Goal: Information Seeking & Learning: Check status

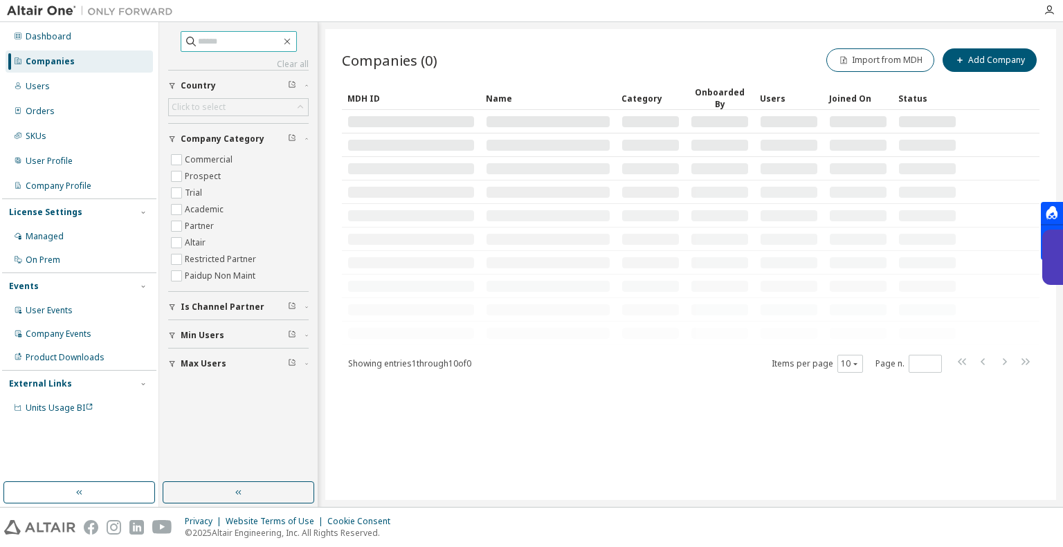
click at [245, 38] on input "text" at bounding box center [239, 42] width 83 height 14
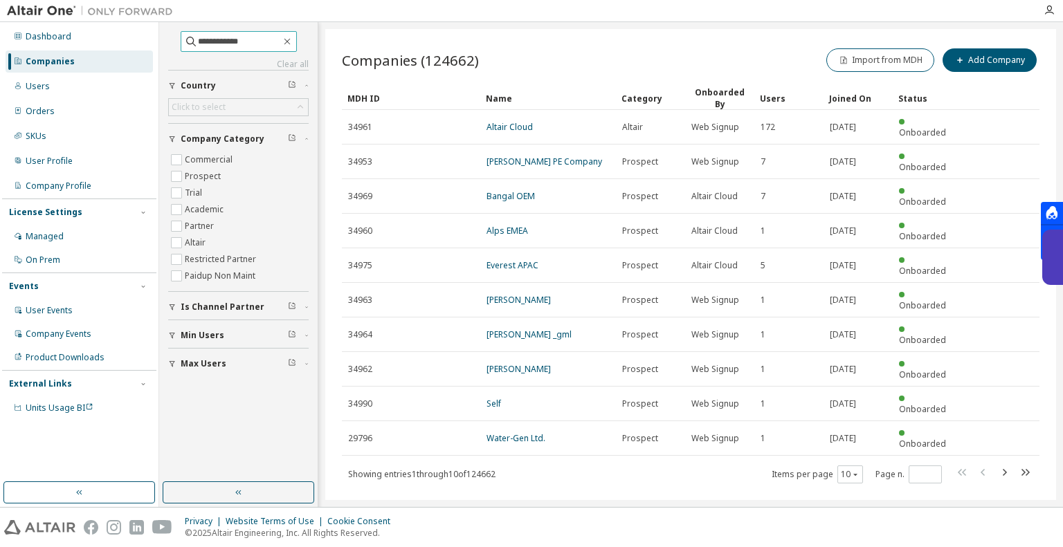
type input "**********"
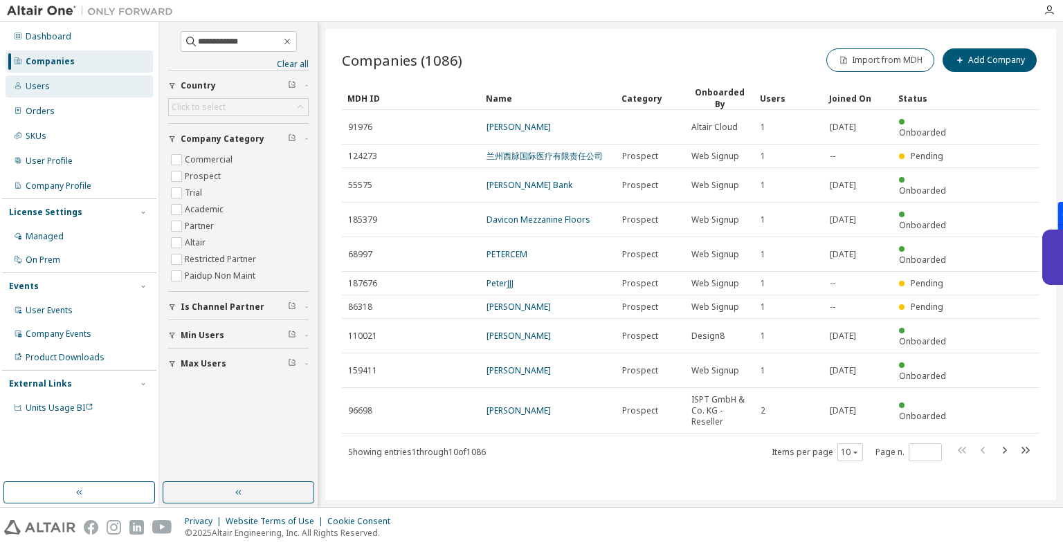
click at [94, 93] on div "Users" at bounding box center [79, 86] width 147 height 22
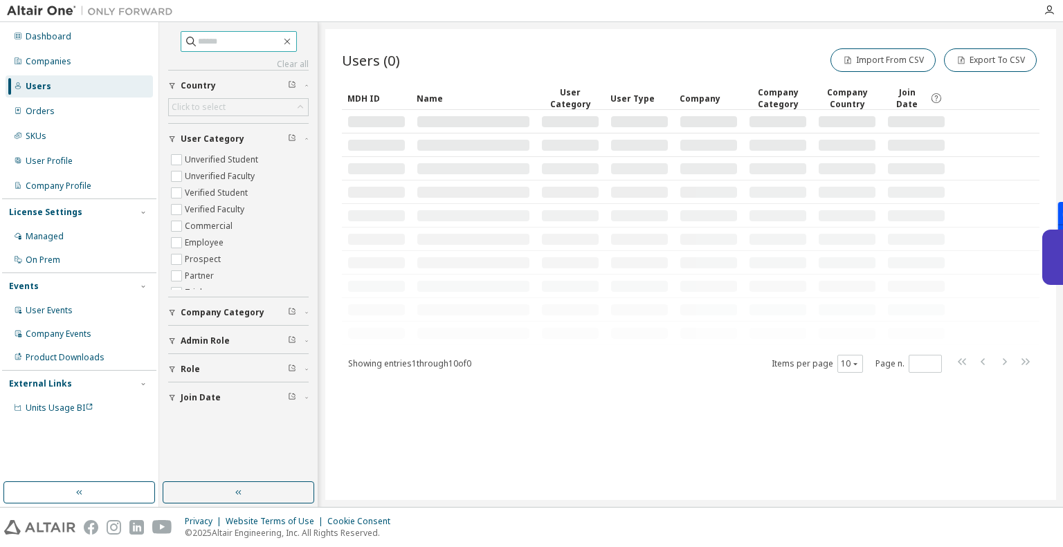
click at [228, 49] on span at bounding box center [239, 41] width 116 height 21
click at [228, 42] on input "text" at bounding box center [239, 42] width 83 height 14
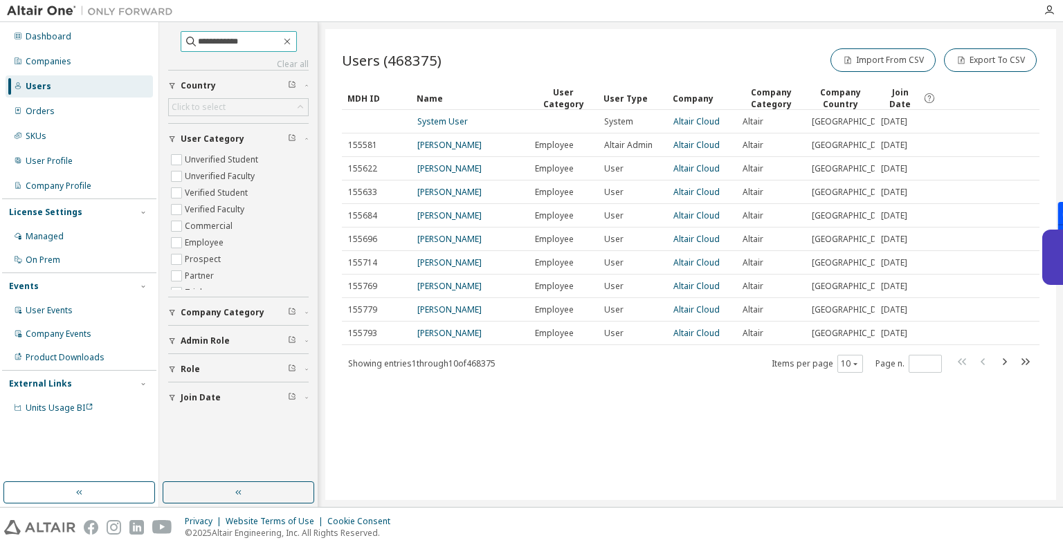
type input "**********"
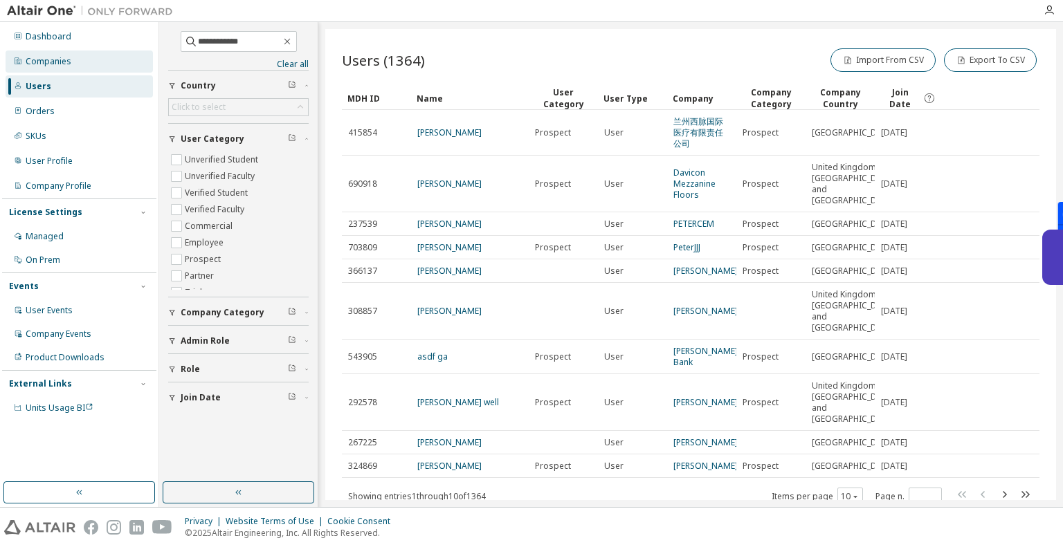
click at [49, 59] on div "Companies" at bounding box center [49, 61] width 46 height 11
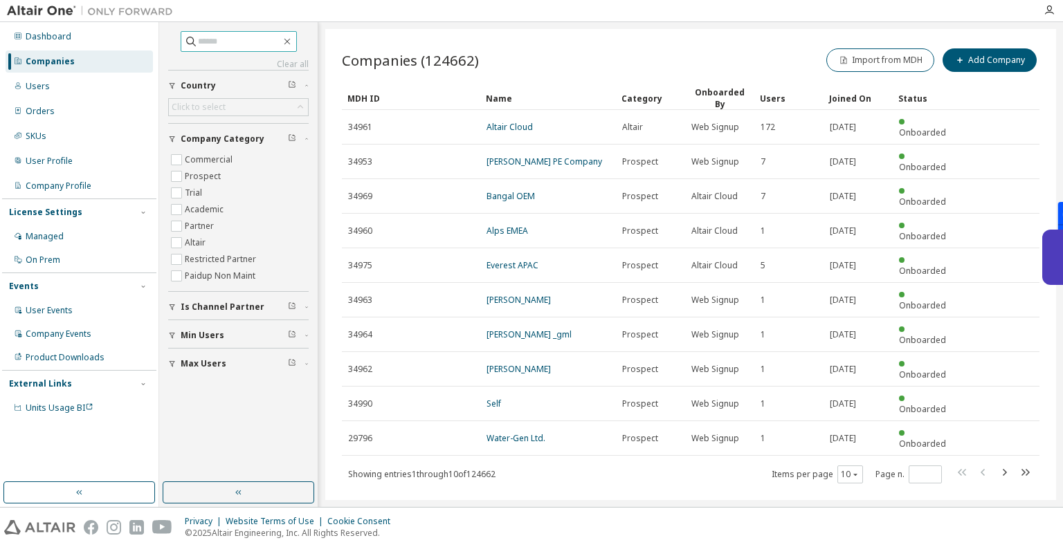
click at [198, 44] on input "text" at bounding box center [239, 42] width 83 height 14
type input "*******"
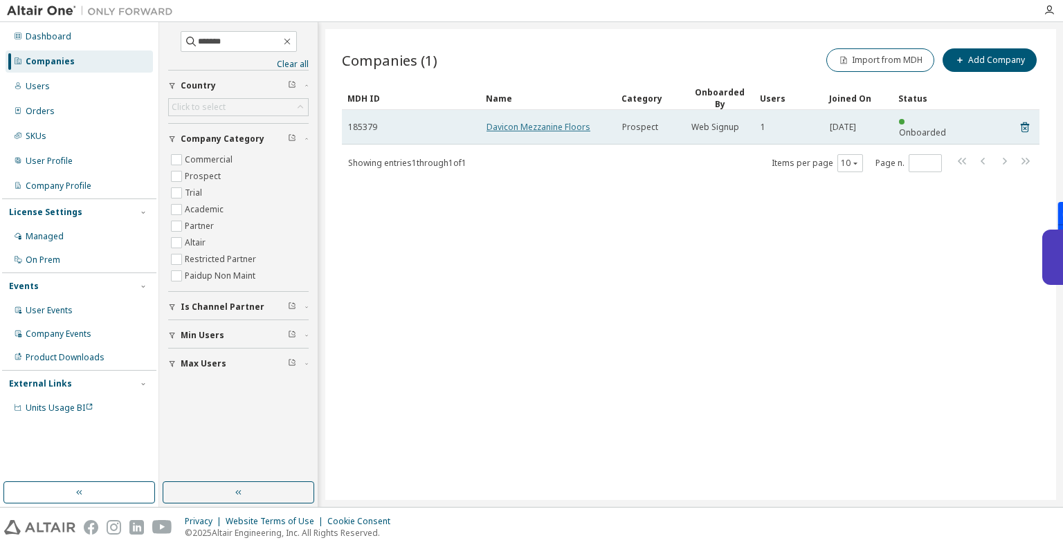
click at [534, 121] on link "Davicon Mezzanine Floors" at bounding box center [539, 127] width 104 height 12
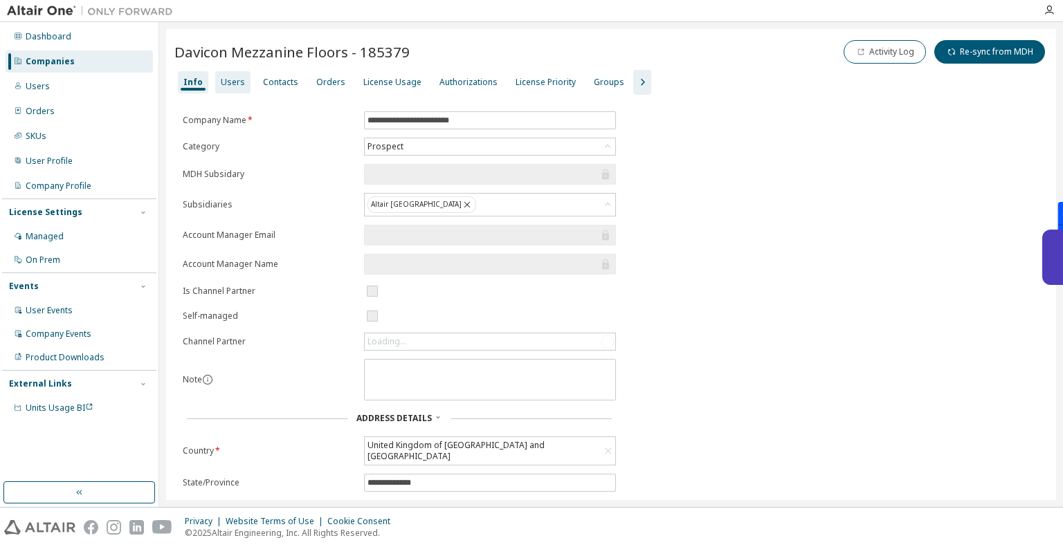
click at [225, 86] on div "Users" at bounding box center [233, 82] width 24 height 11
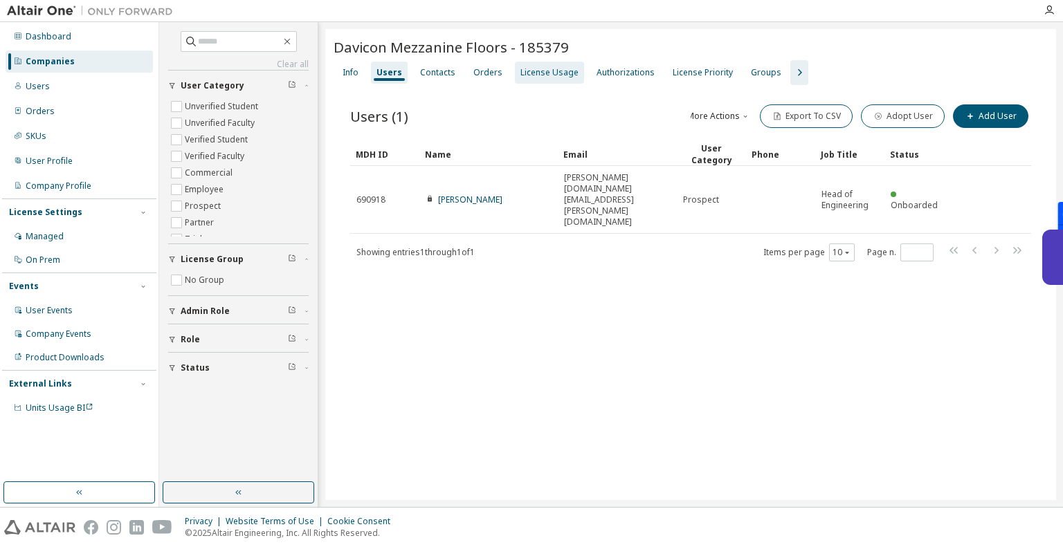
click at [536, 75] on div "License Usage" at bounding box center [549, 72] width 58 height 11
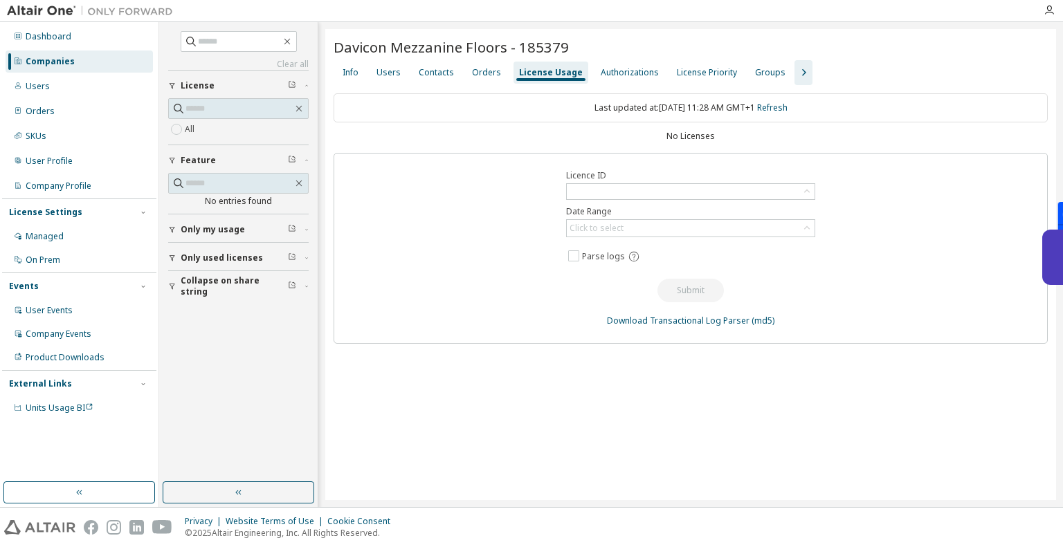
click at [686, 131] on div "No Licenses" at bounding box center [691, 136] width 714 height 11
click at [691, 136] on div "No Licenses" at bounding box center [691, 136] width 714 height 11
click at [228, 257] on span "Only used licenses" at bounding box center [222, 258] width 82 height 11
click at [802, 70] on icon "button" at bounding box center [804, 72] width 4 height 7
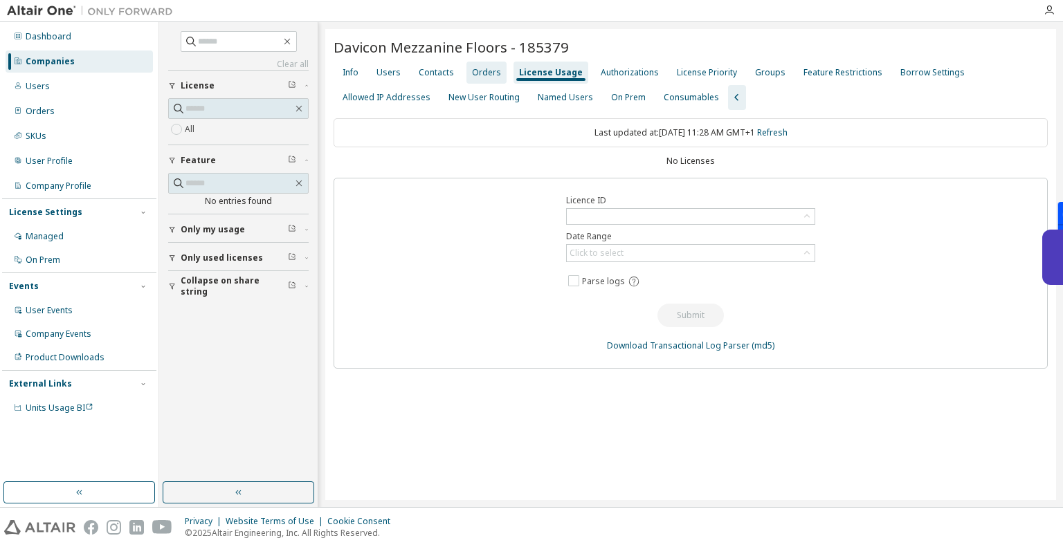
click at [482, 70] on div "Orders" at bounding box center [486, 72] width 29 height 11
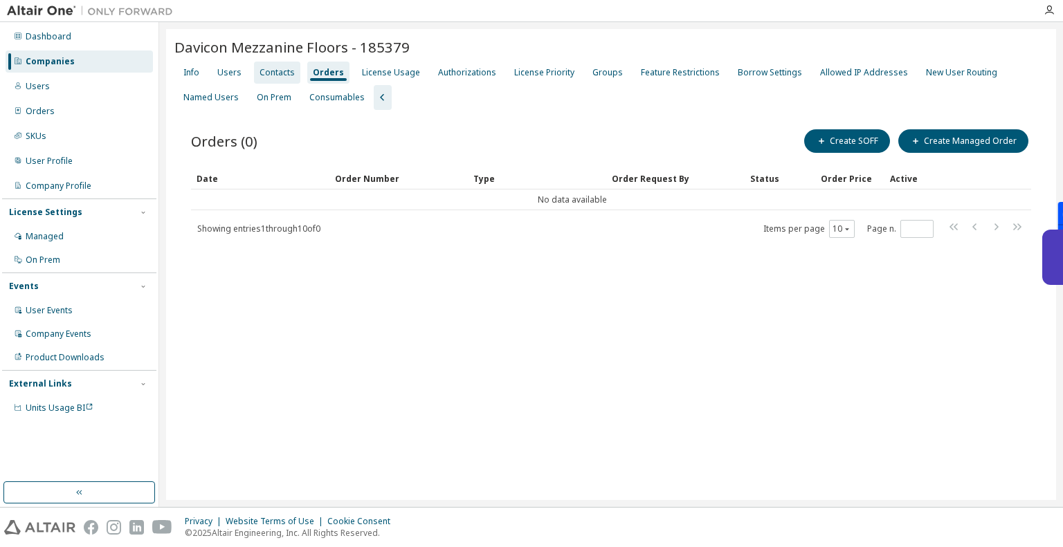
click at [278, 70] on div "Contacts" at bounding box center [277, 72] width 35 height 11
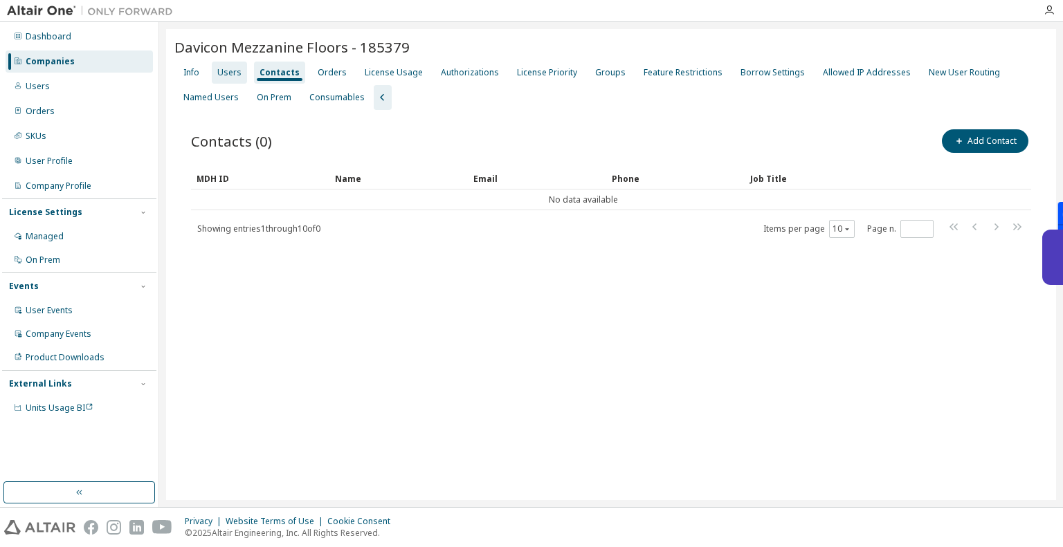
click at [233, 65] on div "Users" at bounding box center [229, 73] width 35 height 22
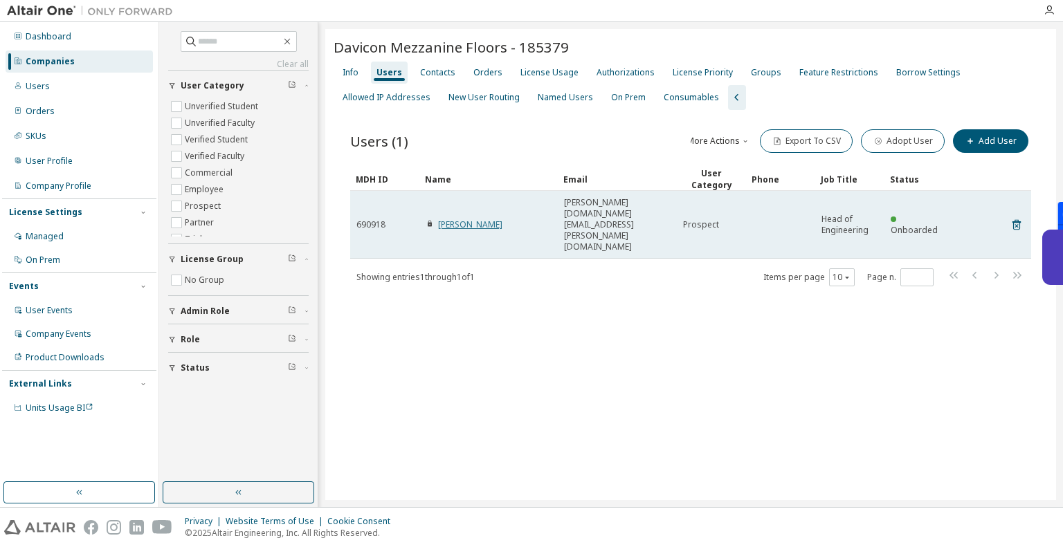
click at [444, 219] on link "[PERSON_NAME]" at bounding box center [470, 225] width 64 height 12
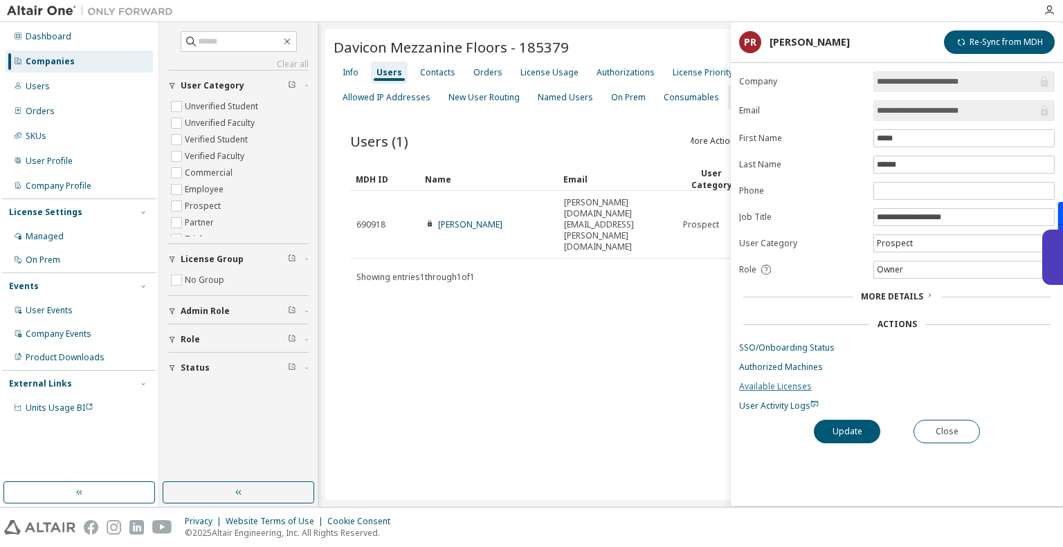
click at [782, 384] on link "Available Licenses" at bounding box center [897, 386] width 316 height 11
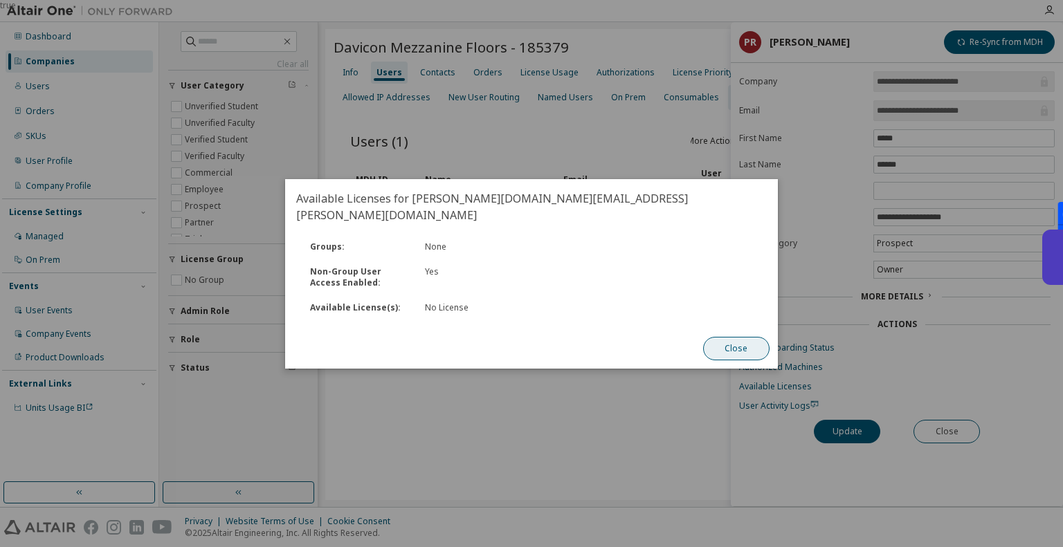
click at [739, 347] on button "Close" at bounding box center [736, 349] width 66 height 24
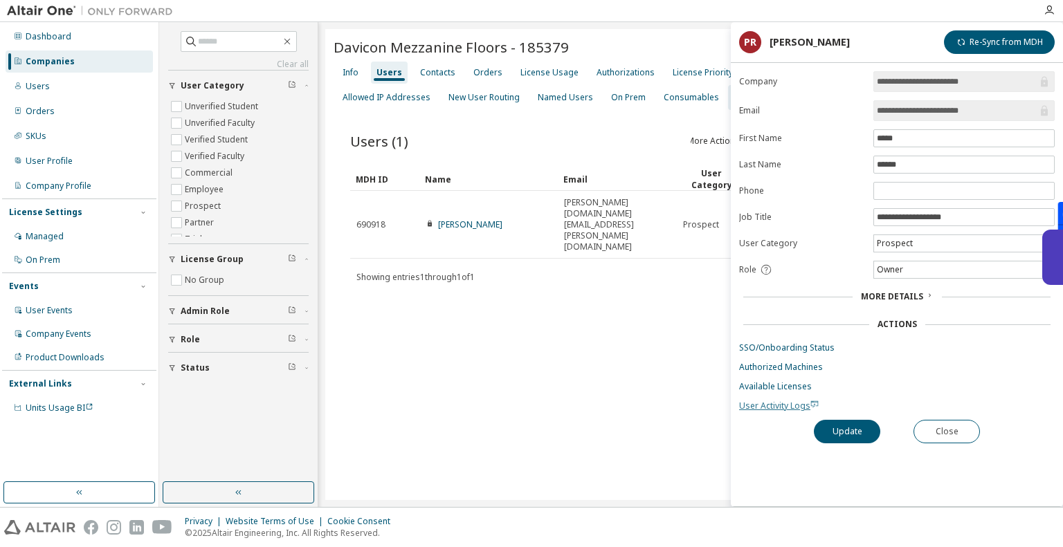
click at [779, 400] on span "User Activity Logs" at bounding box center [779, 406] width 80 height 12
click at [882, 287] on div "More Details" at bounding box center [897, 296] width 316 height 19
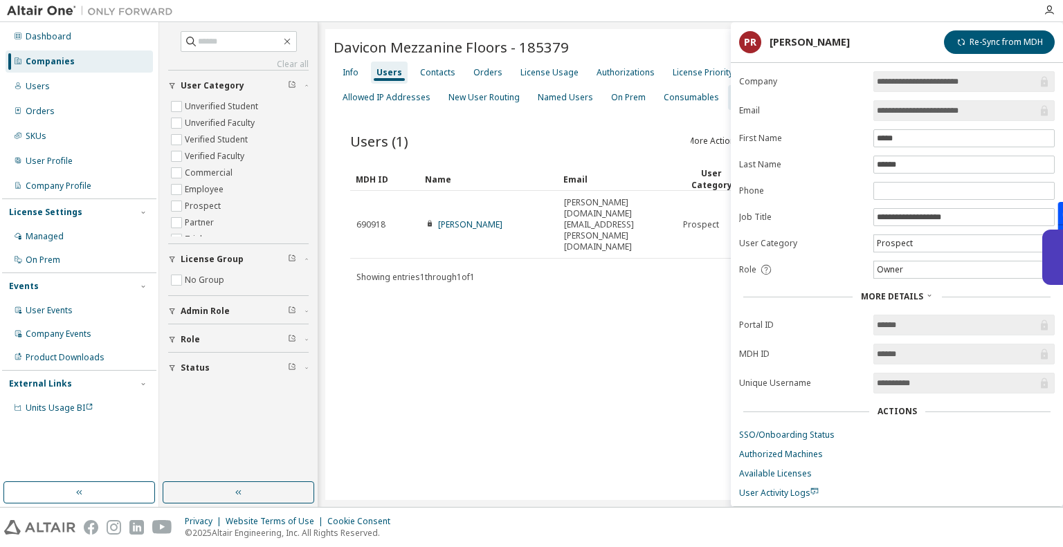
click at [894, 296] on span "More Details" at bounding box center [892, 297] width 62 height 12
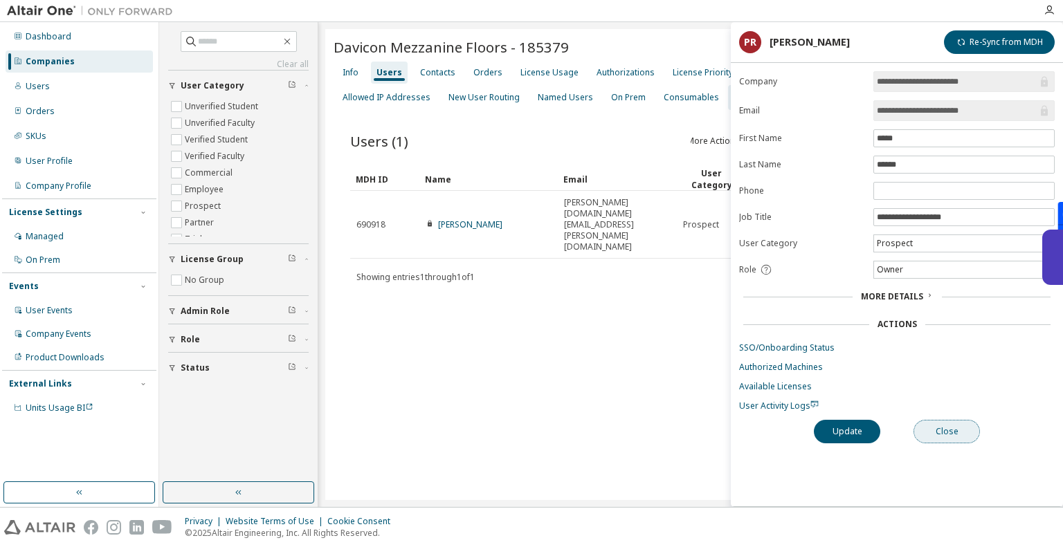
click at [939, 424] on button "Close" at bounding box center [947, 432] width 66 height 24
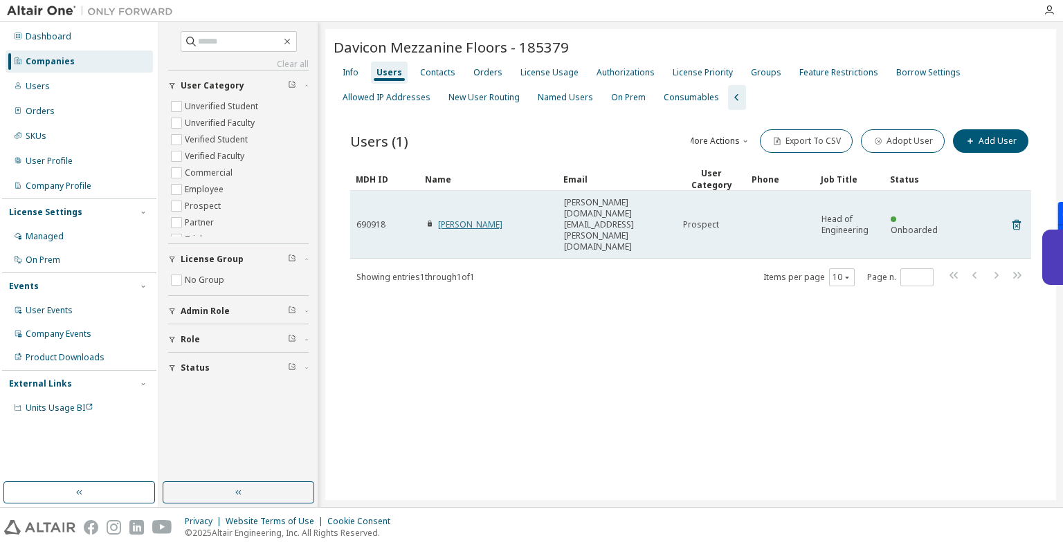
click at [462, 219] on link "[PERSON_NAME]" at bounding box center [470, 225] width 64 height 12
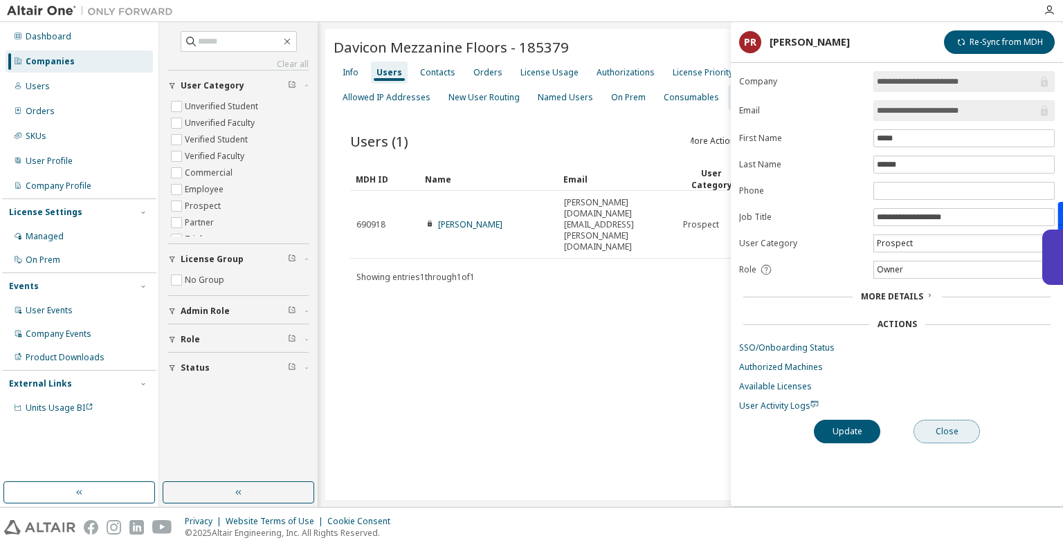
click at [960, 428] on button "Close" at bounding box center [947, 432] width 66 height 24
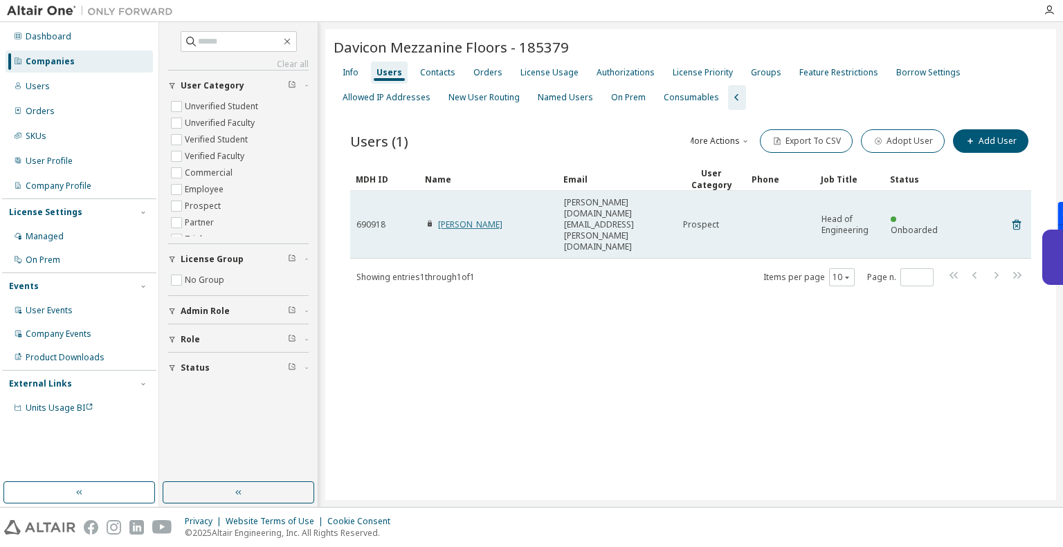
click at [469, 219] on link "[PERSON_NAME]" at bounding box center [470, 225] width 64 height 12
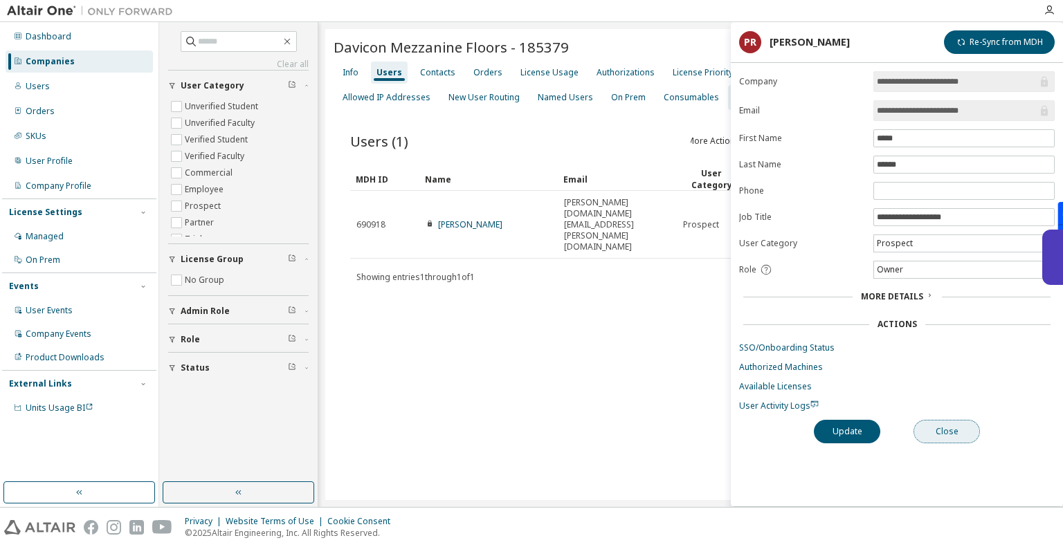
click at [958, 431] on button "Close" at bounding box center [947, 432] width 66 height 24
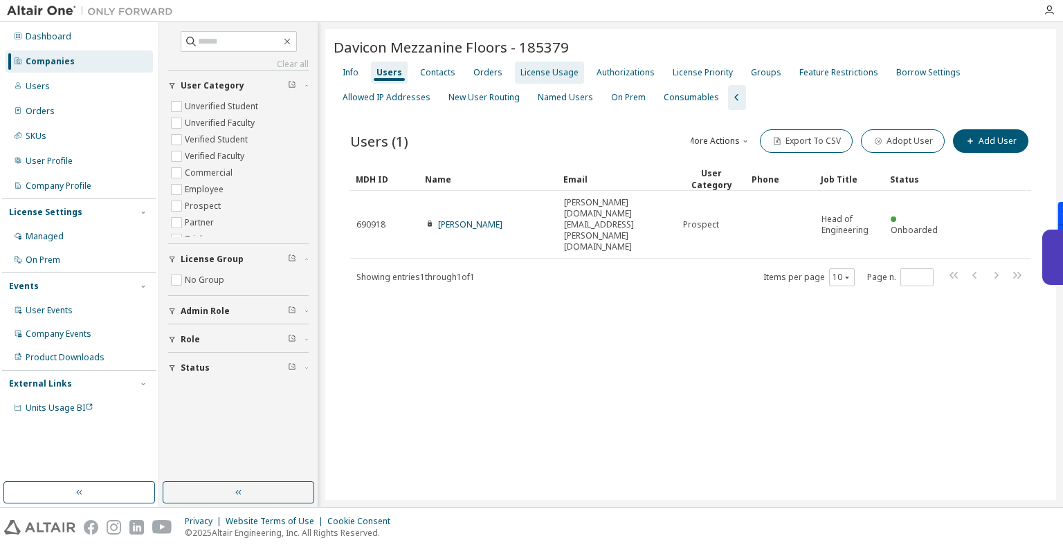
click at [554, 71] on div "License Usage" at bounding box center [549, 72] width 58 height 11
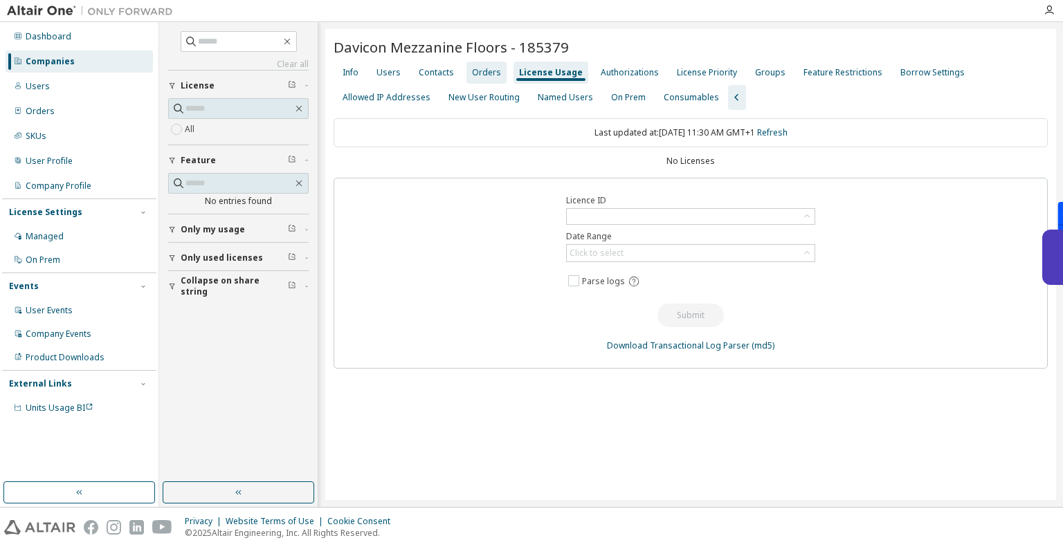
click at [490, 76] on div "Orders" at bounding box center [486, 72] width 29 height 11
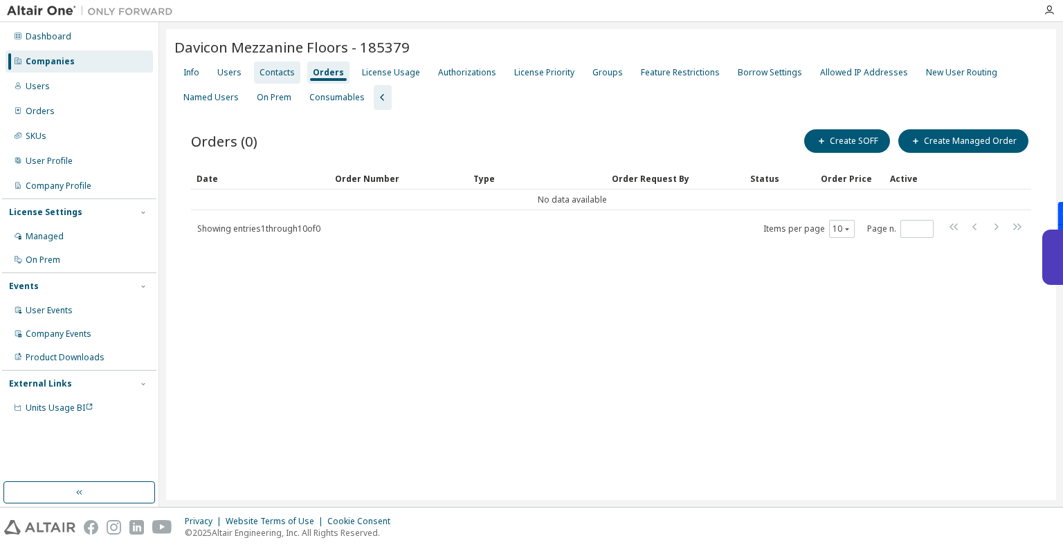
click at [274, 72] on div "Contacts" at bounding box center [277, 72] width 35 height 11
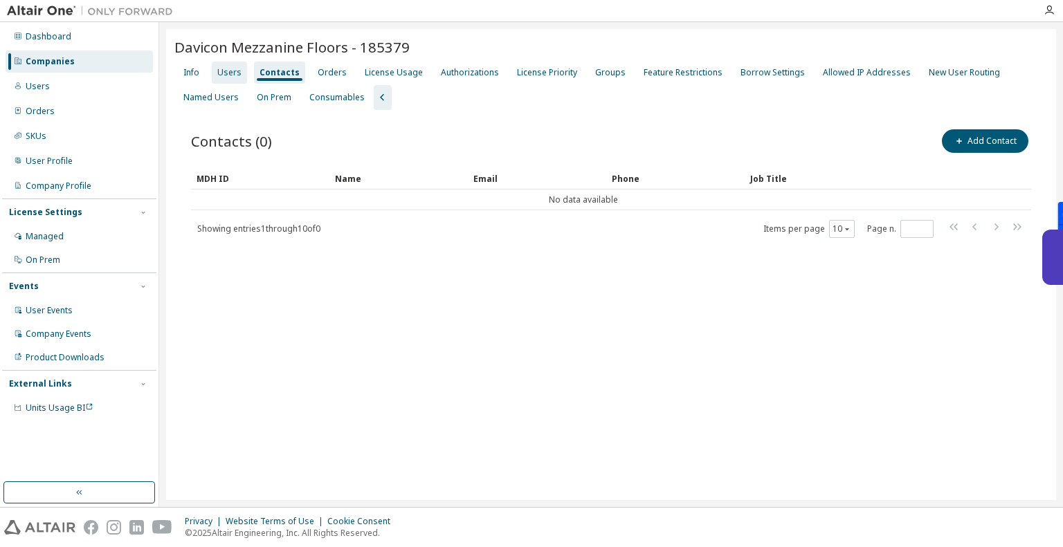
click at [221, 69] on div "Users" at bounding box center [229, 72] width 24 height 11
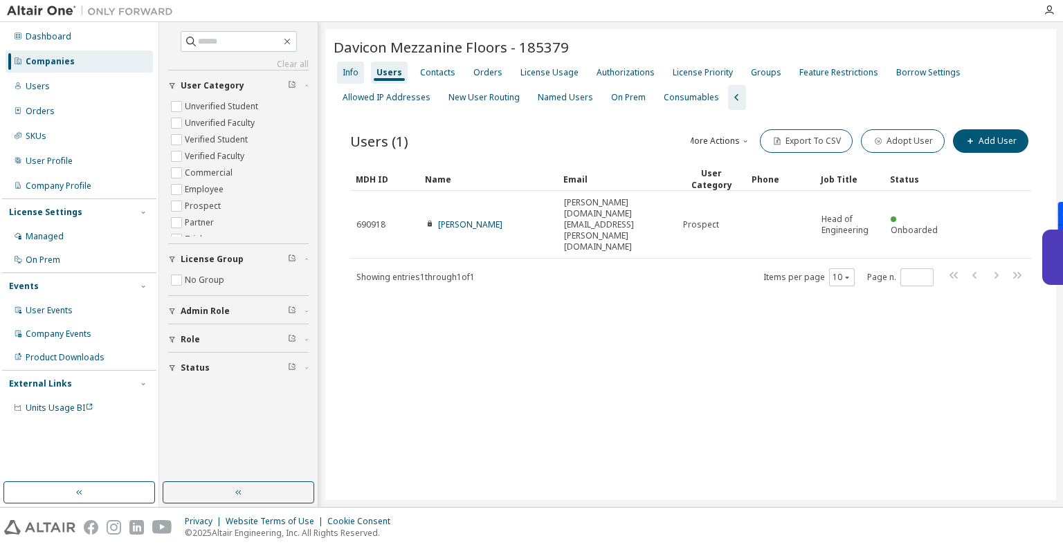
click at [359, 71] on div "Info" at bounding box center [350, 73] width 27 height 22
